Goal: Task Accomplishment & Management: Manage account settings

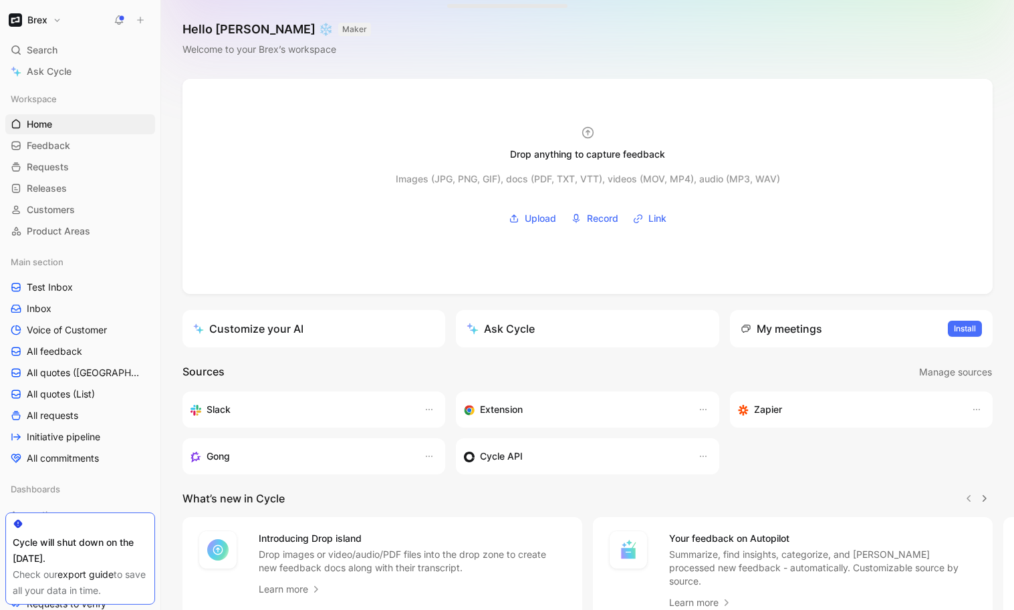
click at [53, 17] on button "Brex" at bounding box center [34, 20] width 59 height 19
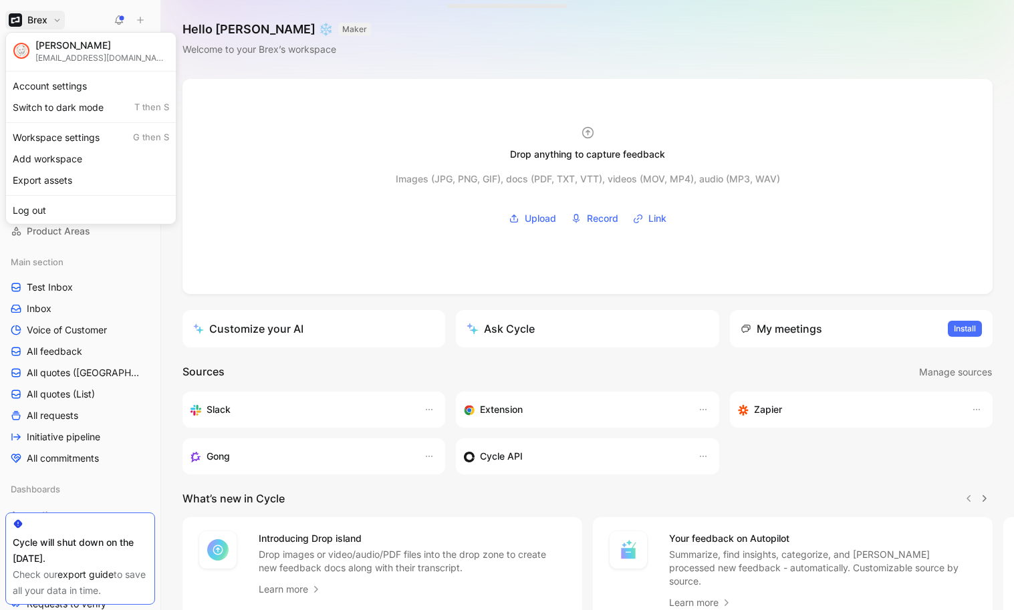
click at [61, 125] on div "Dismiss popup [PERSON_NAME] [PERSON_NAME][EMAIL_ADDRESS][PERSON_NAME][DOMAIN_NA…" at bounding box center [90, 128] width 171 height 192
click at [63, 134] on div "Workspace settings G then S" at bounding box center [91, 137] width 164 height 21
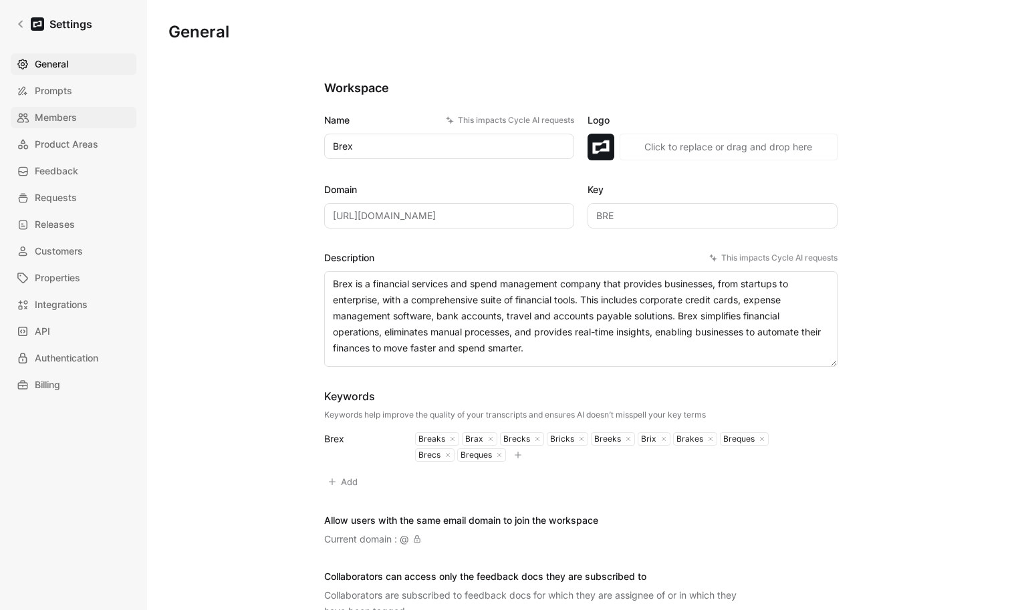
click at [49, 124] on span "Members" at bounding box center [56, 118] width 42 height 16
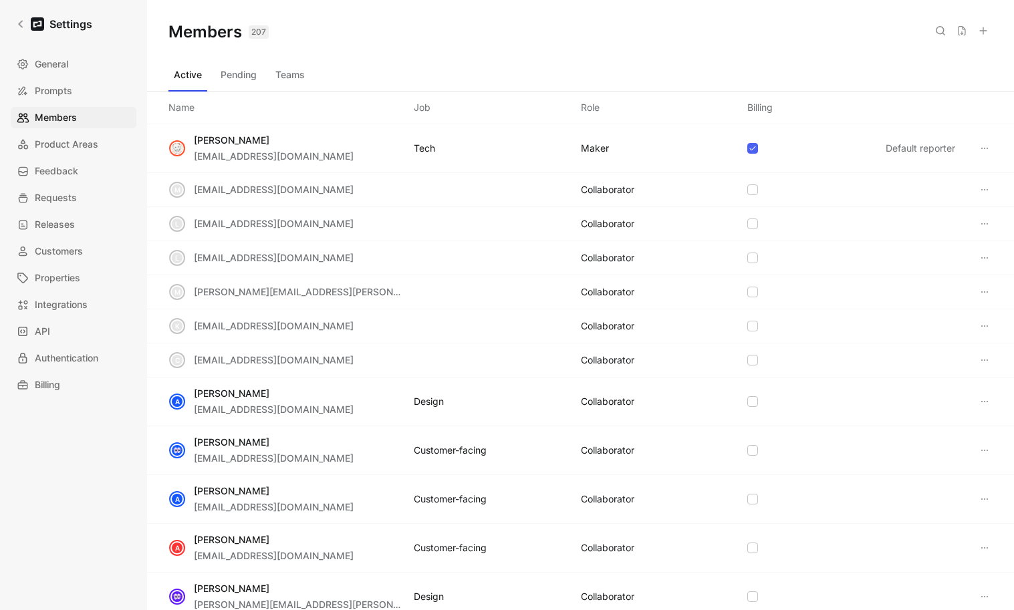
click at [984, 31] on icon at bounding box center [983, 30] width 11 height 11
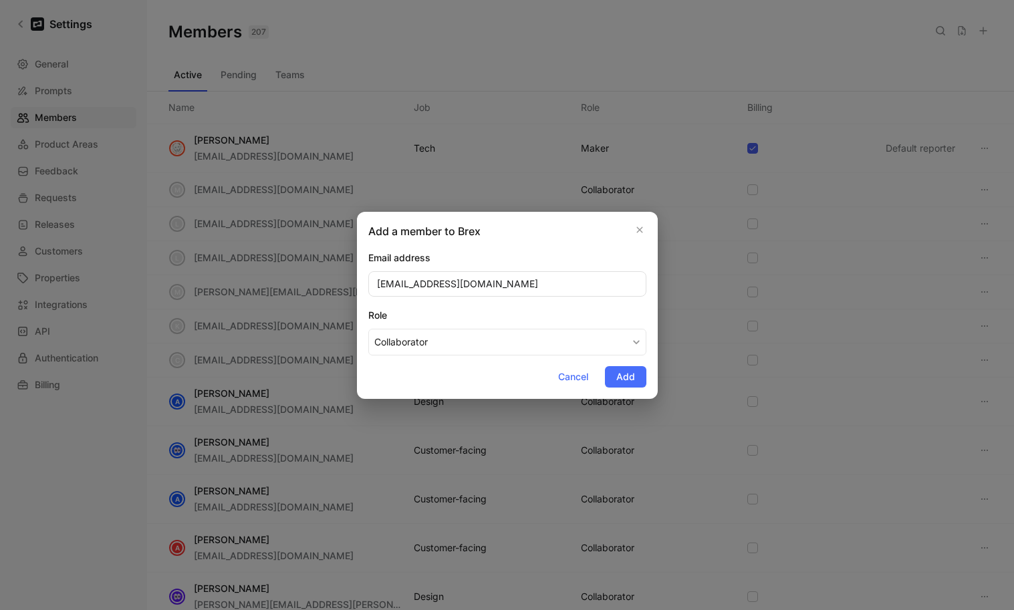
type input "[EMAIL_ADDRESS][DOMAIN_NAME]"
click at [566, 310] on div "Role" at bounding box center [507, 315] width 278 height 16
click at [566, 329] on button "Collaborator" at bounding box center [507, 342] width 278 height 27
click at [635, 379] on button "Add" at bounding box center [625, 376] width 41 height 21
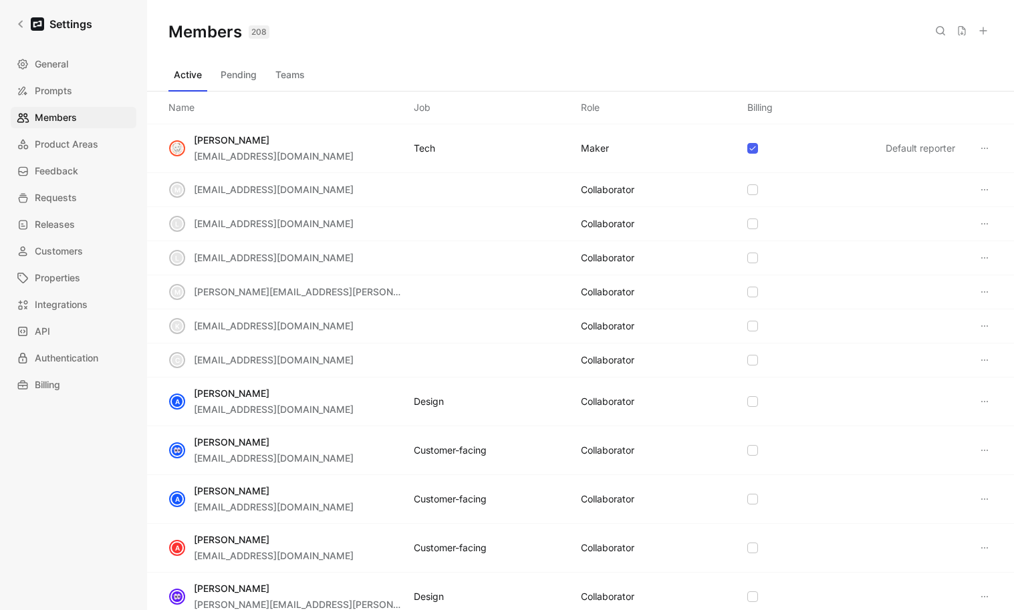
click at [312, 71] on div "Active Pending Teams" at bounding box center [580, 77] width 824 height 27
click at [290, 74] on button "Teams" at bounding box center [290, 74] width 40 height 21
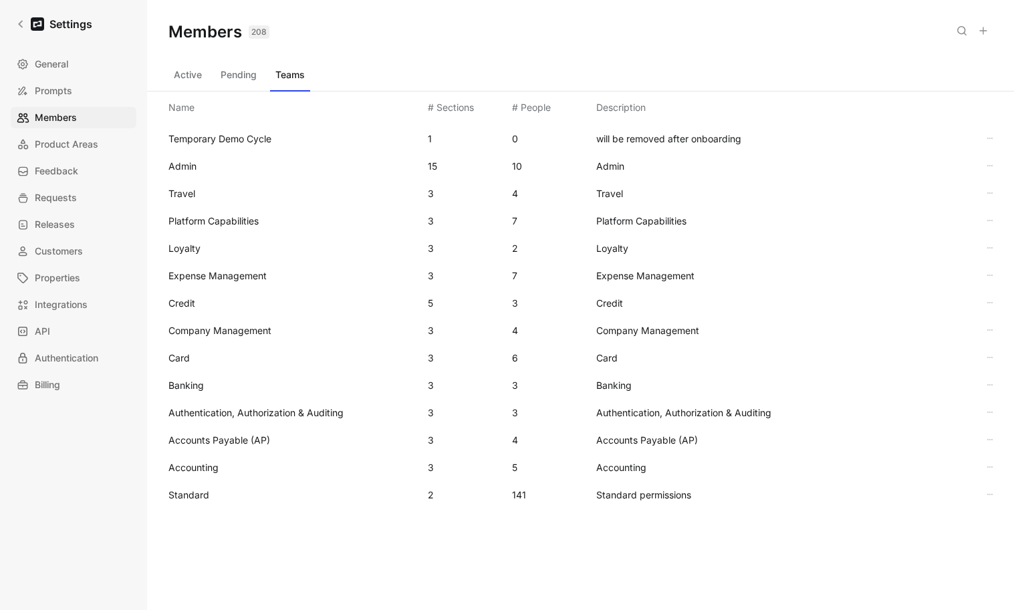
click at [183, 493] on span "Standard" at bounding box center [188, 494] width 41 height 11
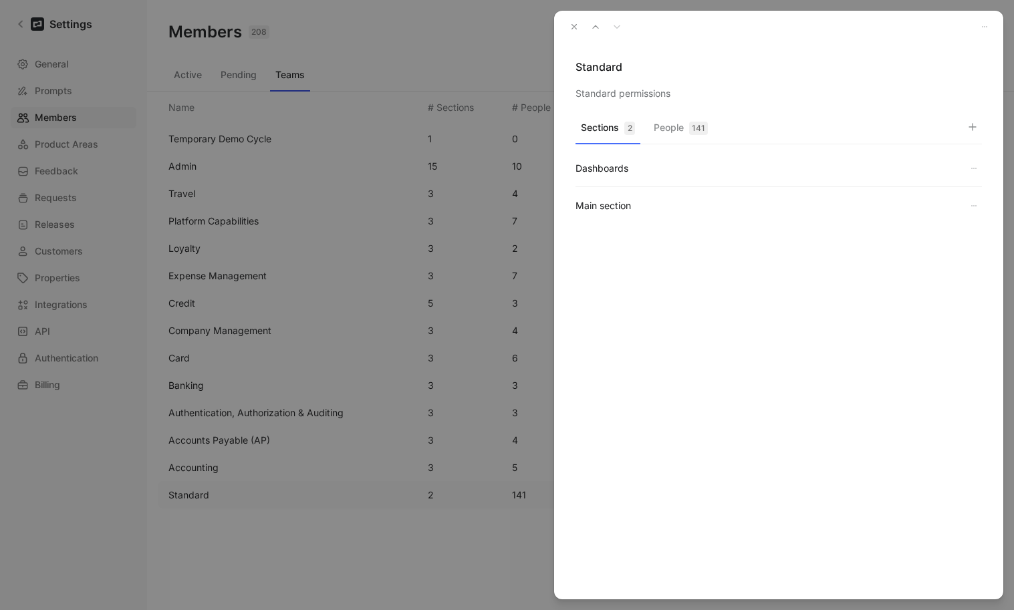
click at [690, 130] on div "141" at bounding box center [698, 128] width 19 height 13
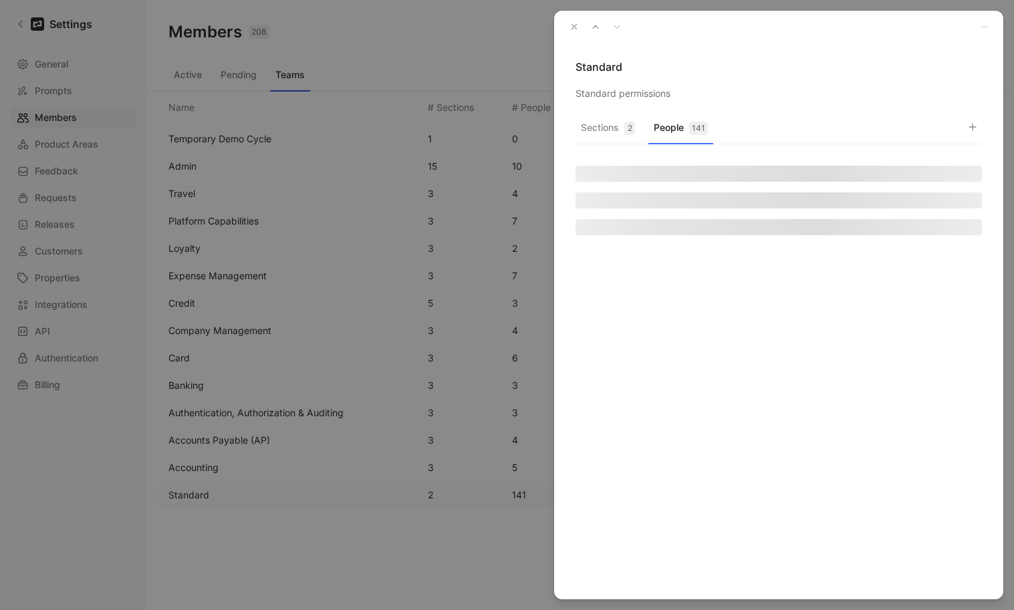
click at [975, 131] on icon "button" at bounding box center [972, 127] width 11 height 11
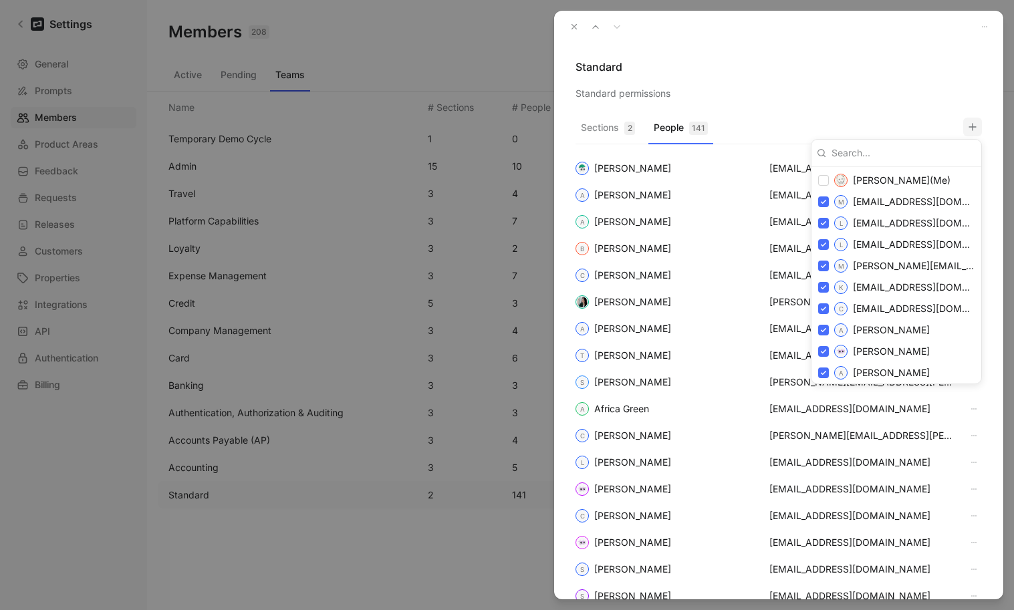
type input "[EMAIL_ADDRESS][DOMAIN_NAME]"
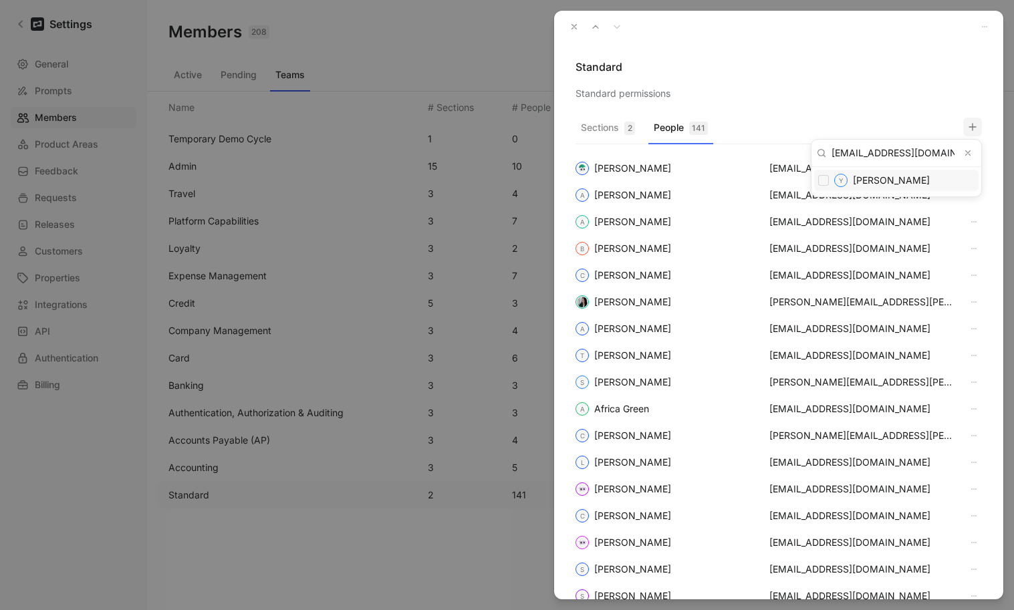
click at [828, 178] on input "checkbox" at bounding box center [823, 180] width 11 height 11
checkbox input "false"
click at [870, 72] on div at bounding box center [507, 305] width 1014 height 610
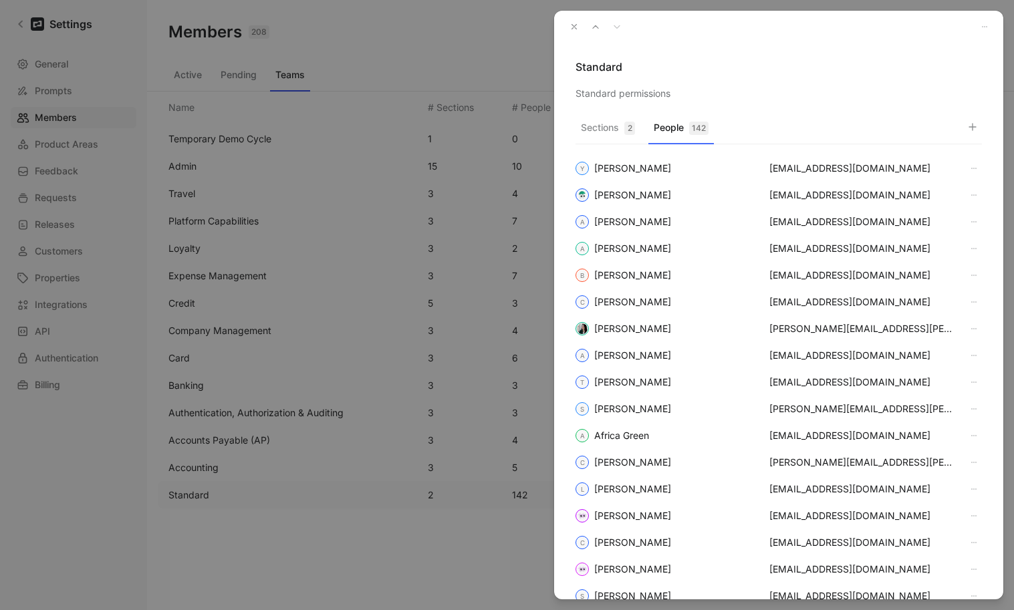
click at [966, 132] on button "button" at bounding box center [972, 127] width 19 height 19
click at [966, 147] on button "Clear input" at bounding box center [968, 153] width 16 height 16
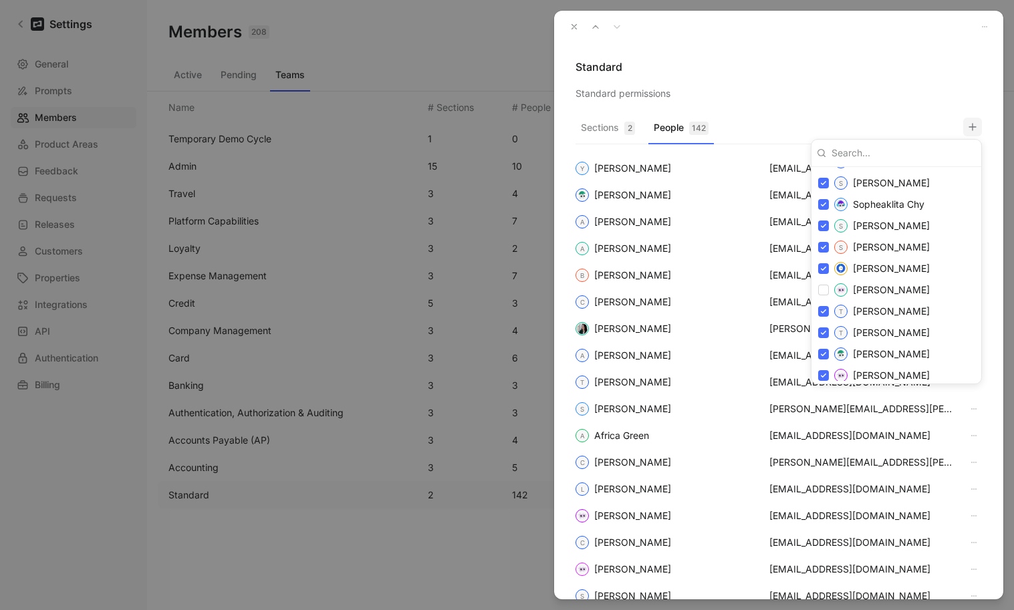
scroll to position [3362, 0]
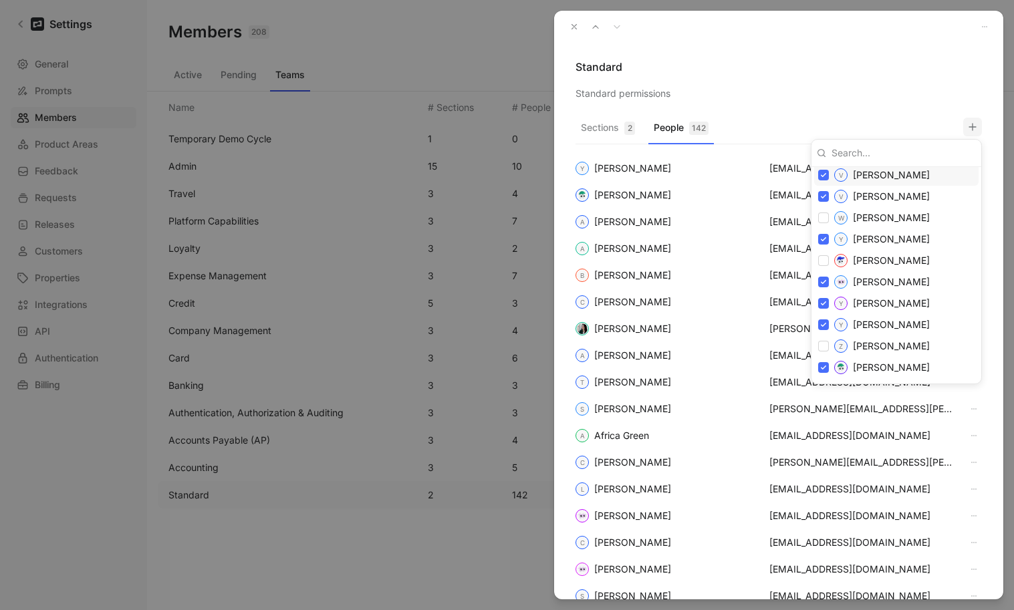
click at [895, 45] on div at bounding box center [507, 305] width 1014 height 610
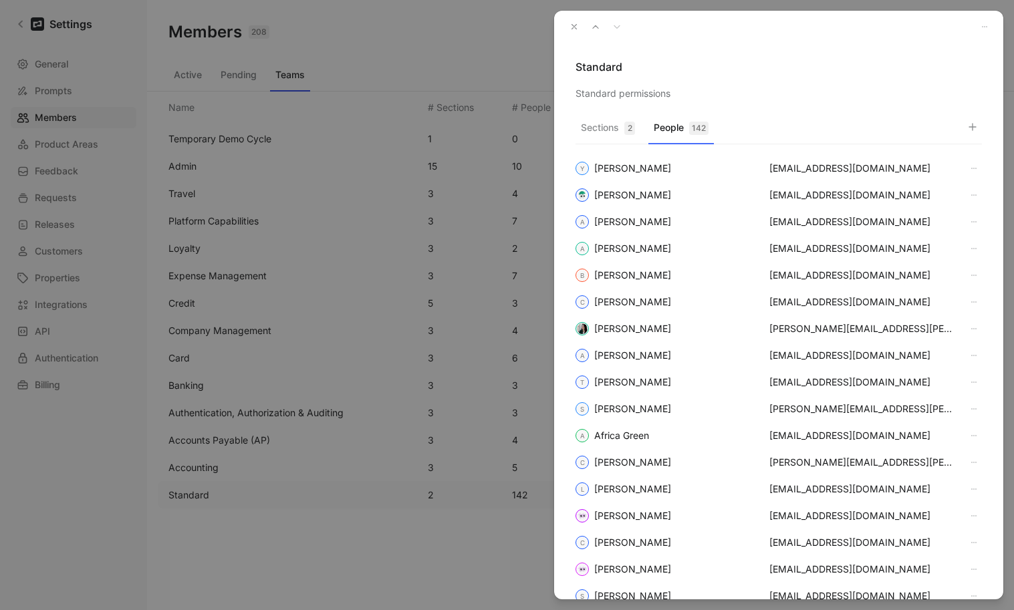
click at [575, 28] on use "button" at bounding box center [574, 27] width 5 height 5
